Goal: Transaction & Acquisition: Purchase product/service

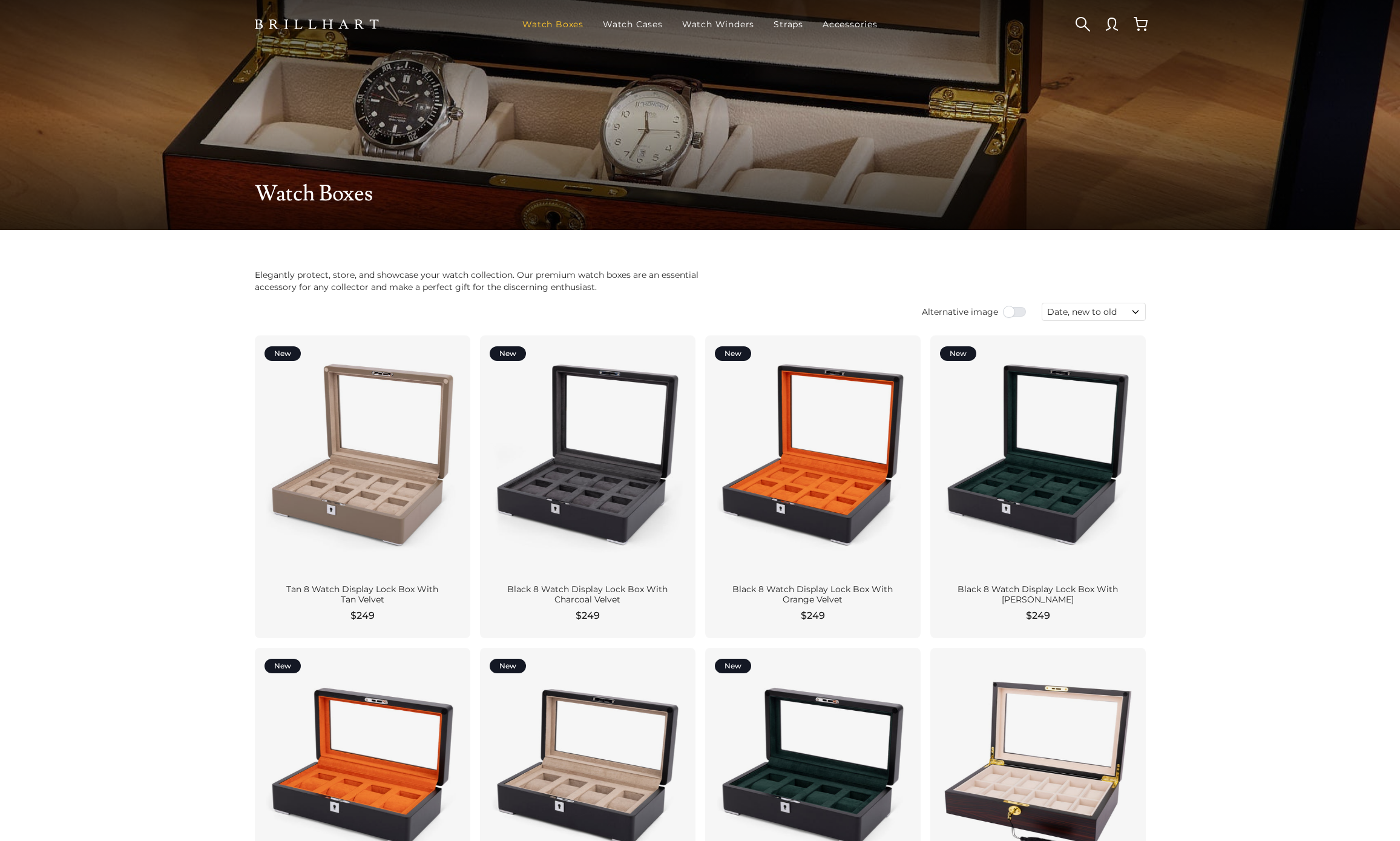
click at [543, 29] on link "Watch Boxes" at bounding box center [553, 24] width 71 height 32
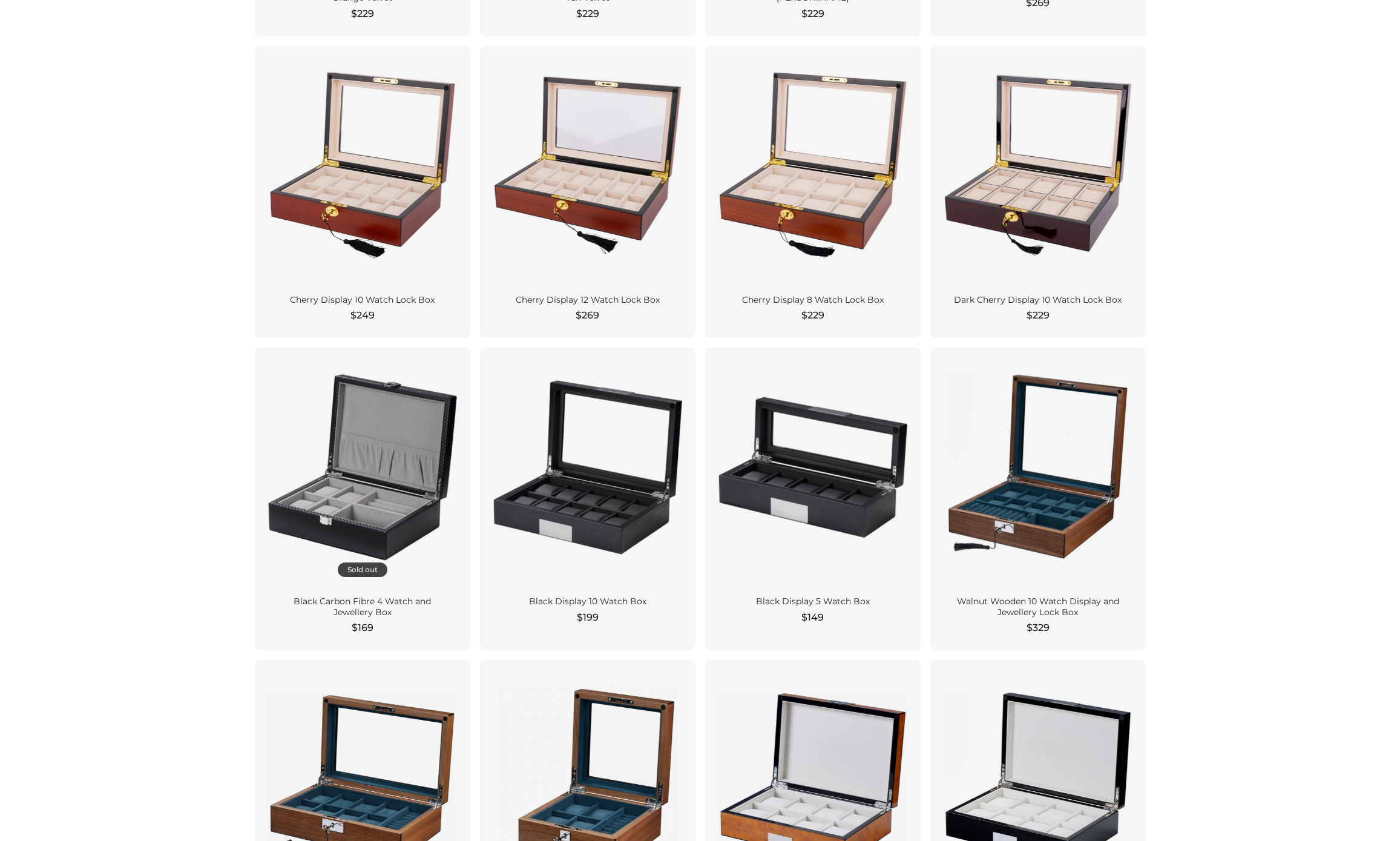
scroll to position [961, 0]
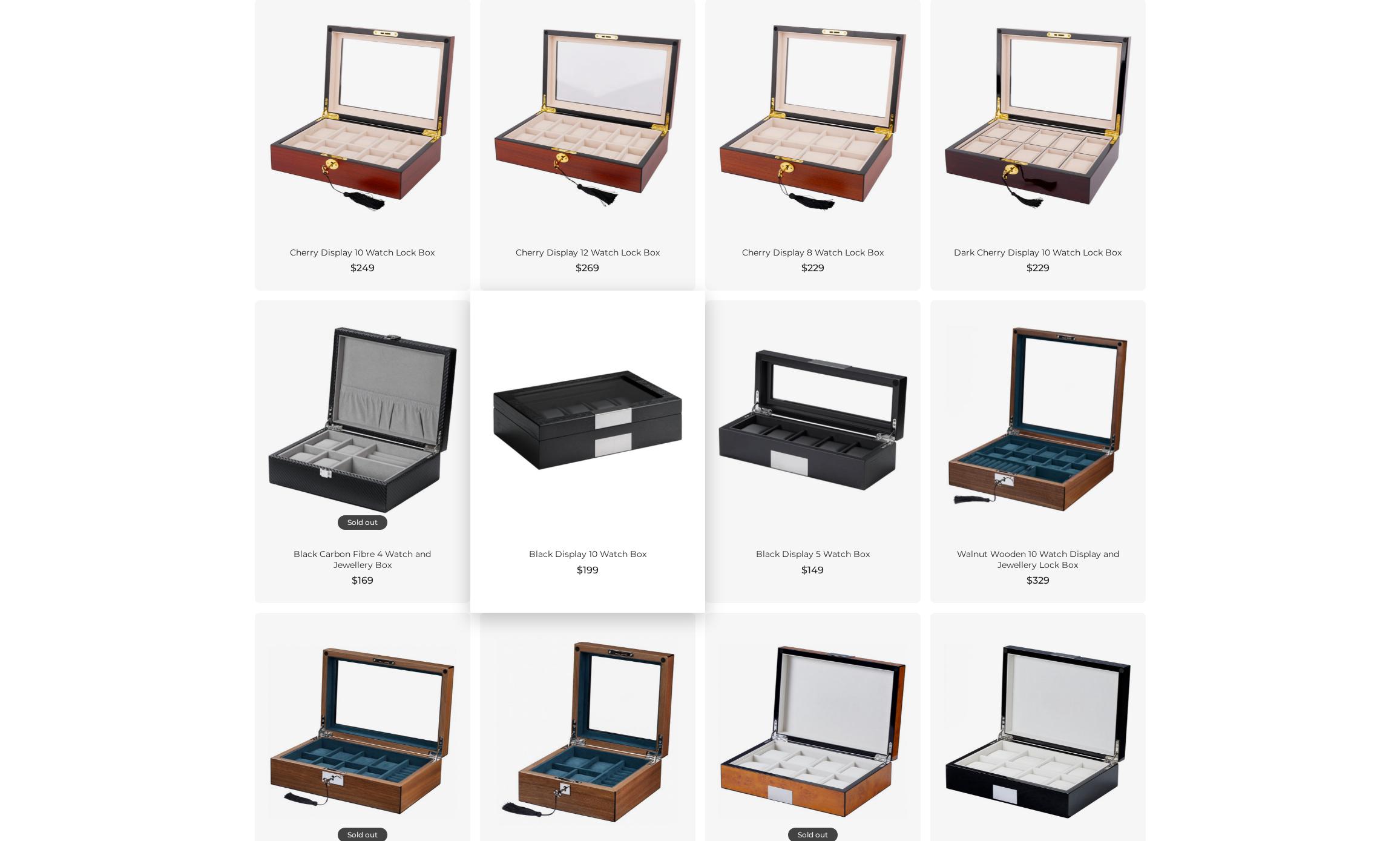
click at [557, 429] on div at bounding box center [588, 419] width 196 height 220
